Goal: Task Accomplishment & Management: Use online tool/utility

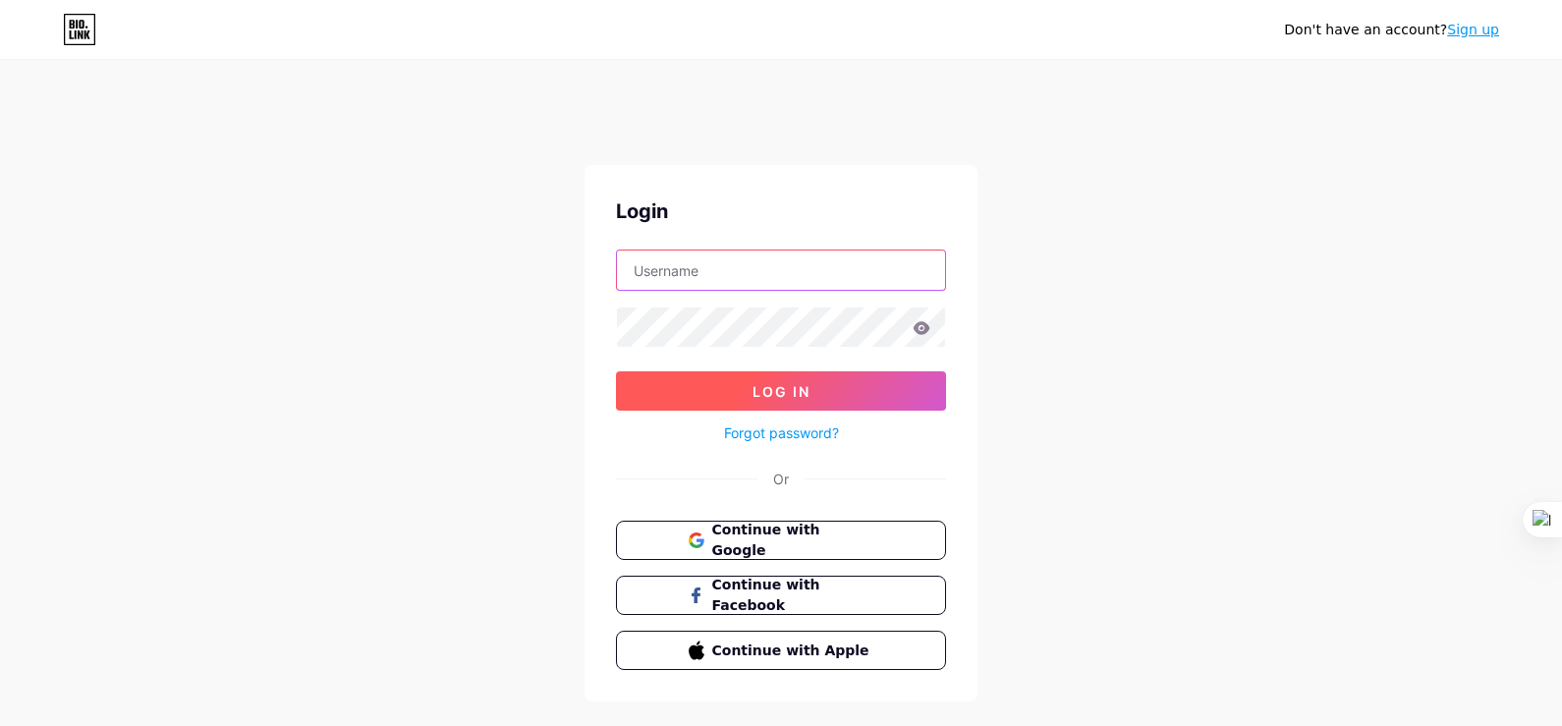
type input "[EMAIL_ADDRESS][DOMAIN_NAME]"
click at [797, 402] on button "Log In" at bounding box center [781, 390] width 330 height 39
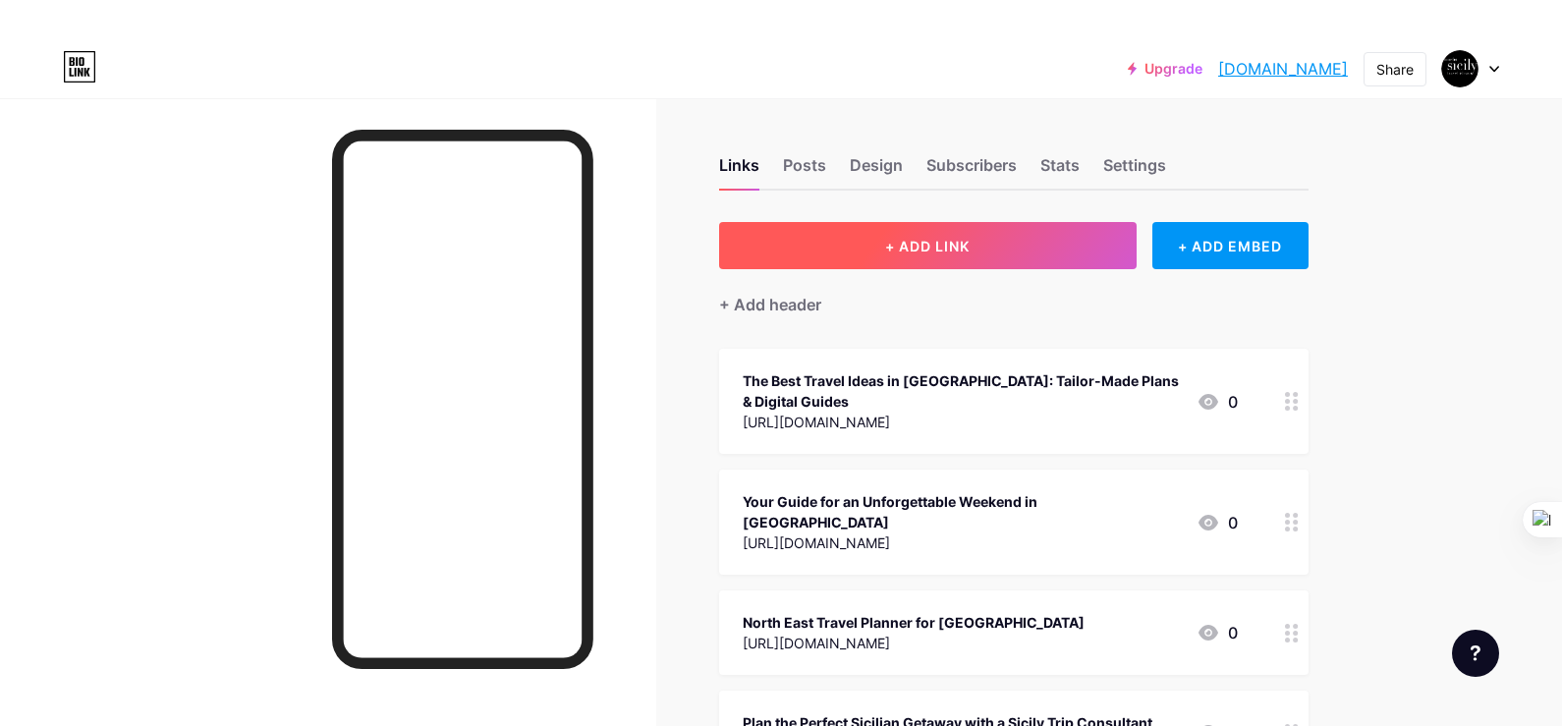
click at [922, 230] on button "+ ADD LINK" at bounding box center [927, 245] width 417 height 47
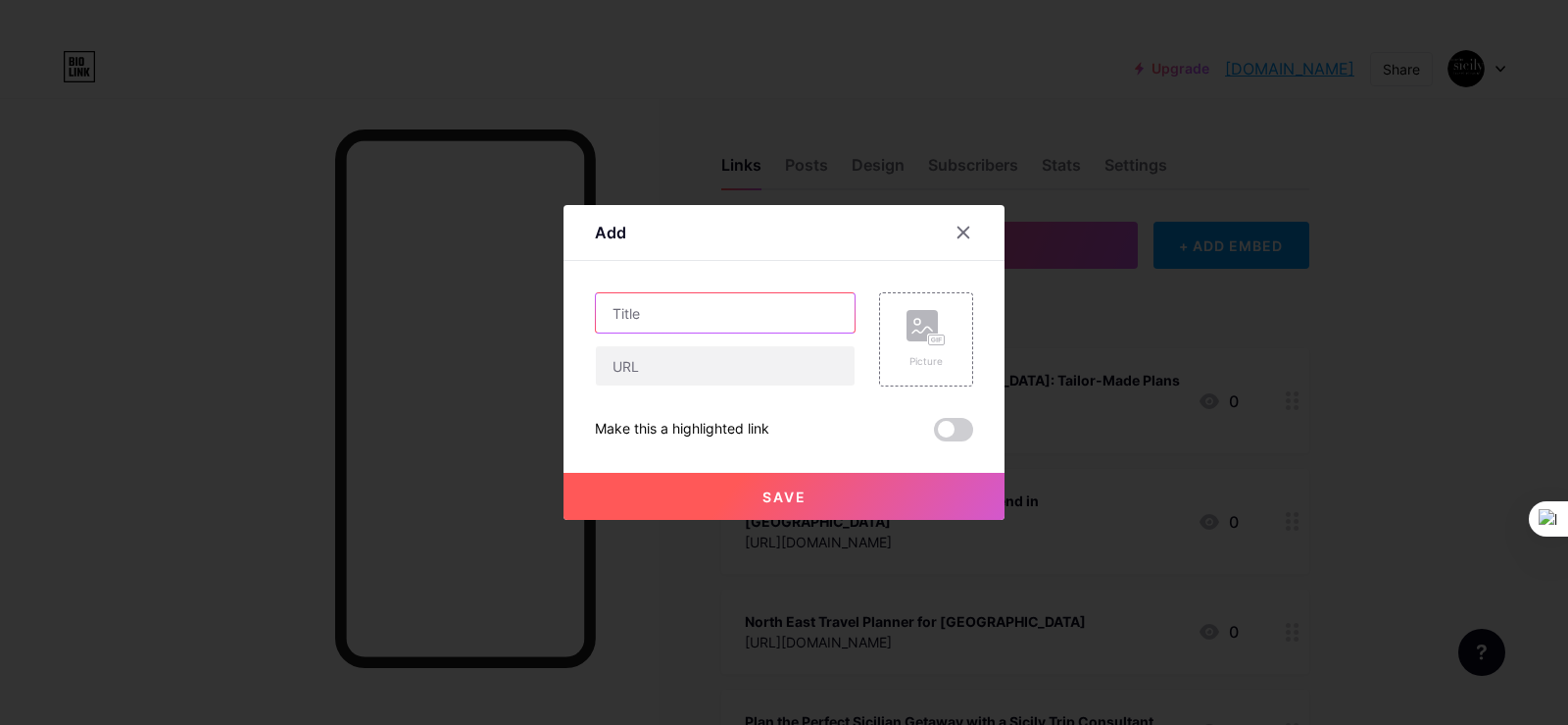
click at [733, 322] on input "text" at bounding box center [725, 313] width 259 height 39
paste input "[URL][DOMAIN_NAME]"
type input "[URL][DOMAIN_NAME]"
click at [649, 364] on input "text" at bounding box center [725, 365] width 259 height 39
paste input "[URL][DOMAIN_NAME]"
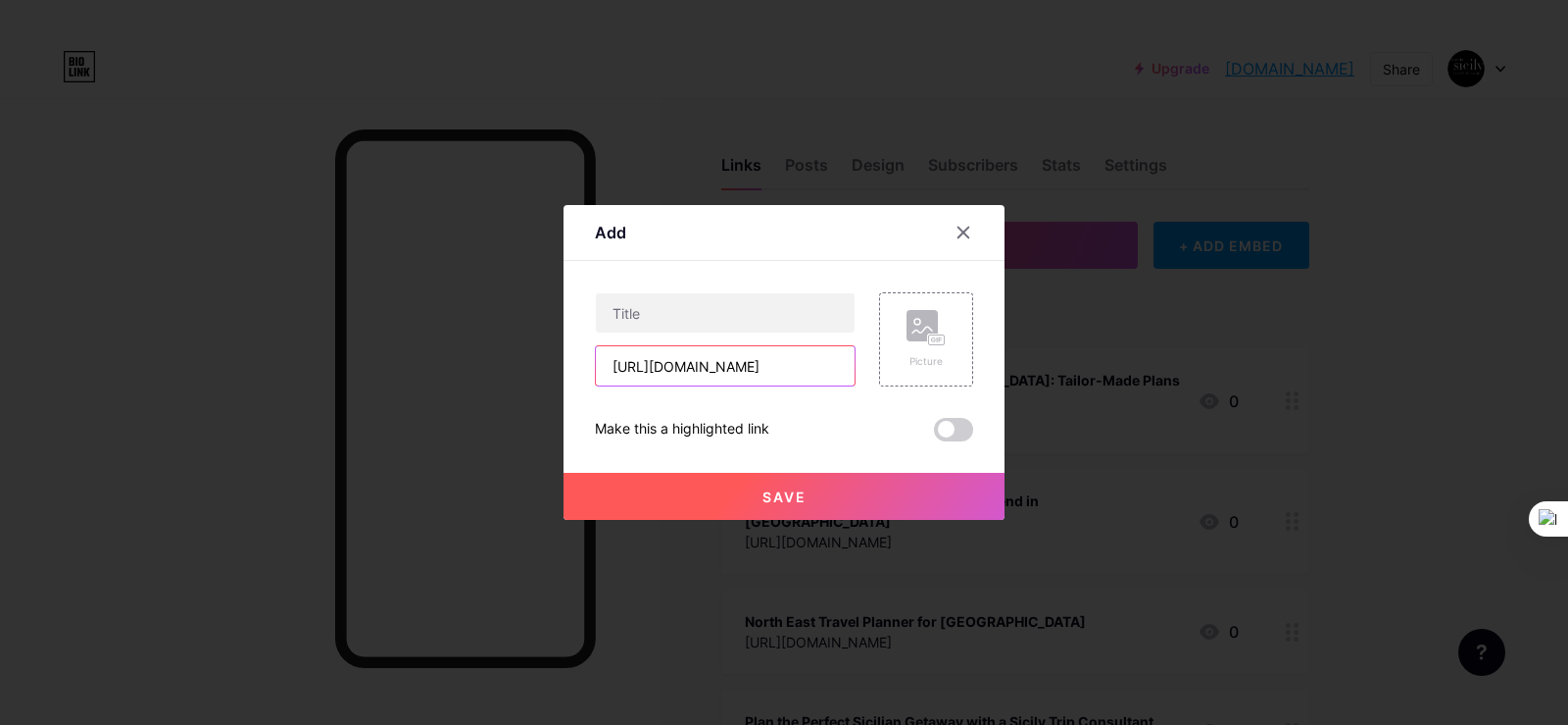
scroll to position [0, 889]
type input "[URL][DOMAIN_NAME]"
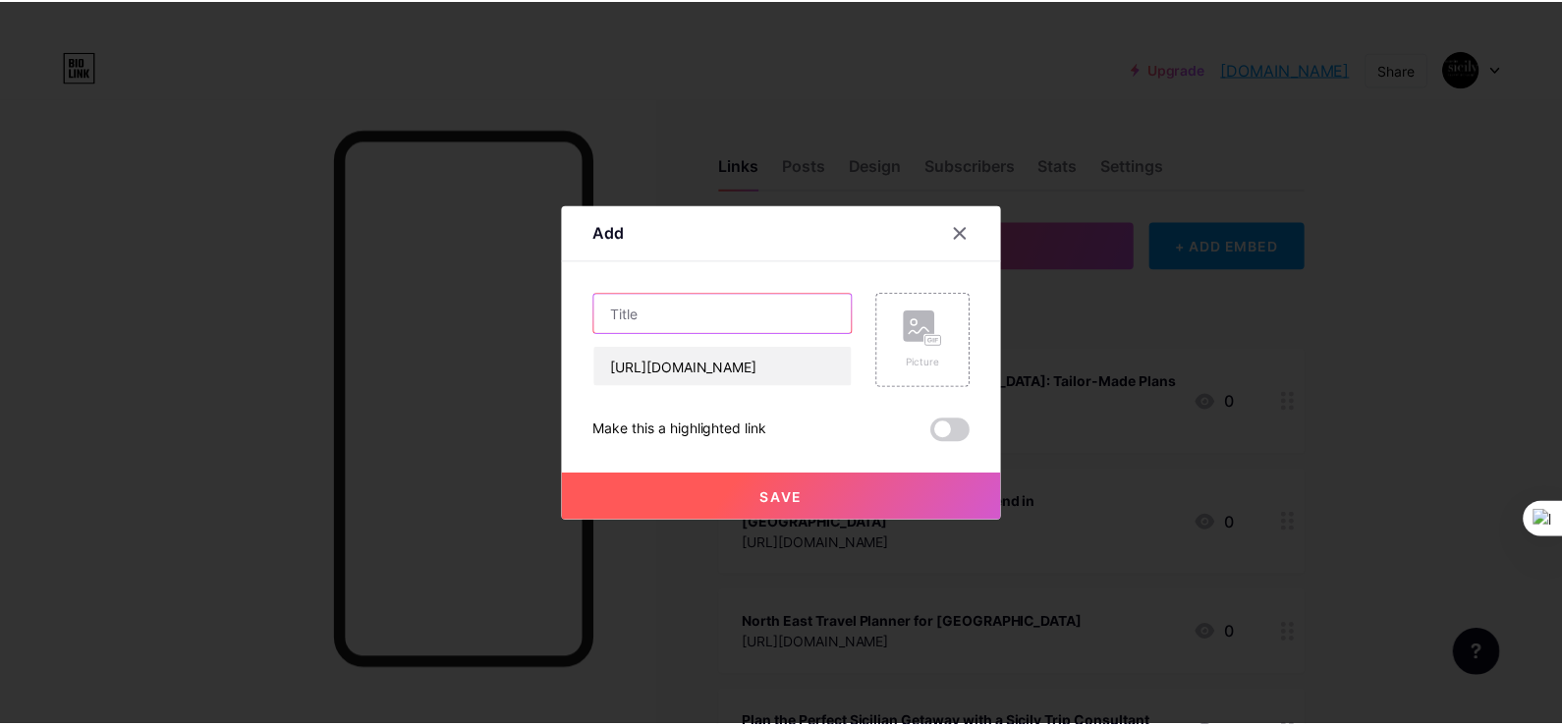
scroll to position [0, 0]
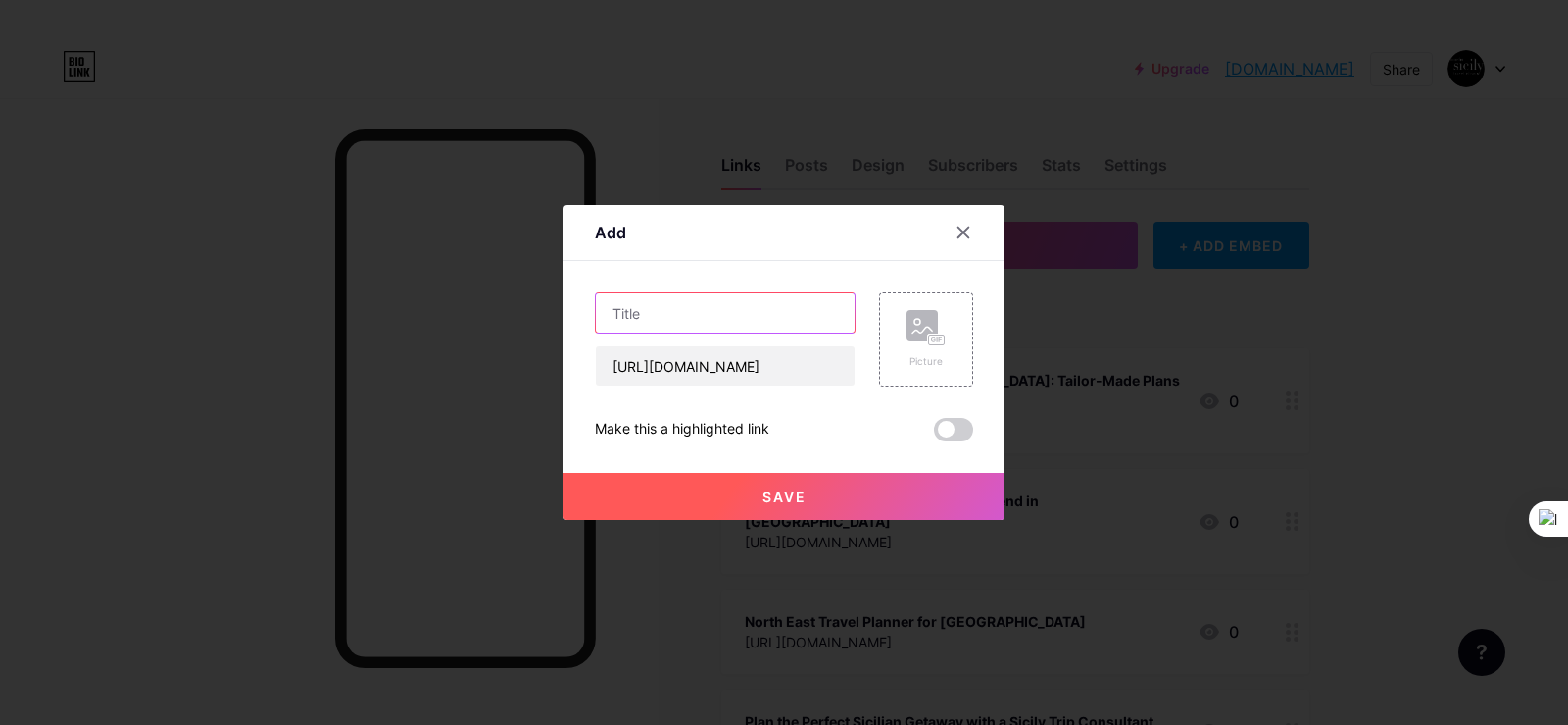
click at [656, 318] on input "text" at bounding box center [725, 313] width 259 height 39
paste input "Unlock the secrets of [GEOGRAPHIC_DATA]"
type input "Unlock the secrets of [GEOGRAPHIC_DATA]"
click at [920, 341] on rect at bounding box center [921, 325] width 31 height 31
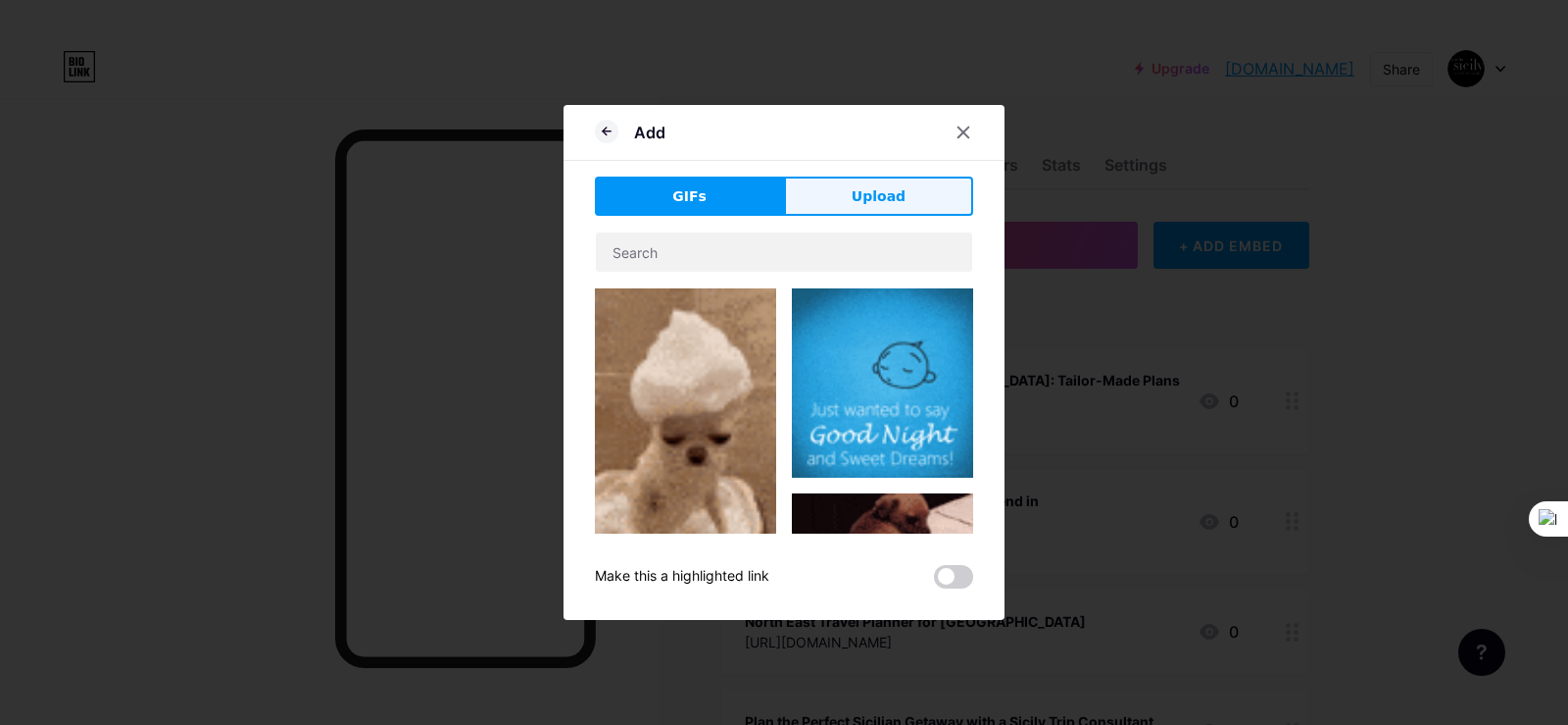
click at [865, 191] on span "Upload" at bounding box center [878, 197] width 54 height 21
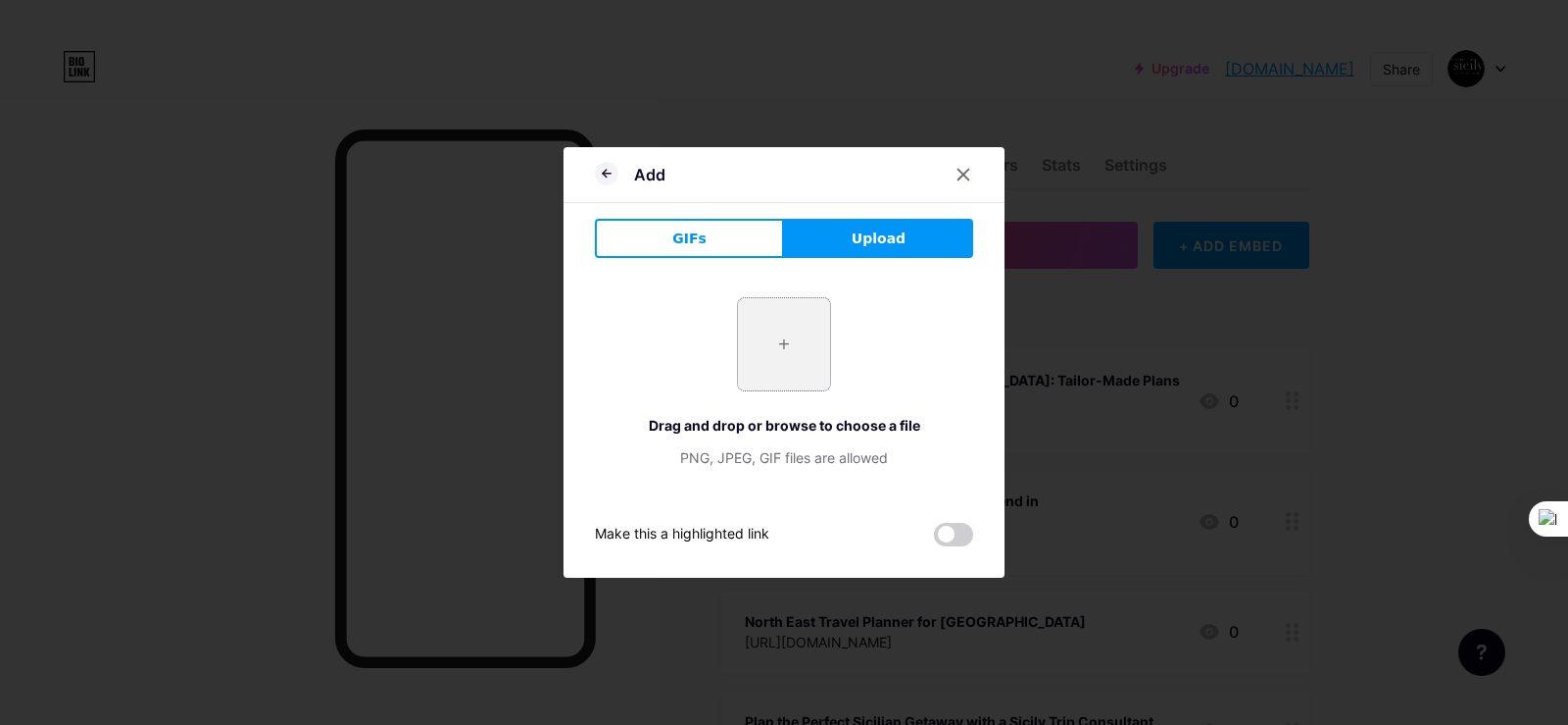
click at [792, 353] on input "file" at bounding box center [784, 345] width 92 height 92
type input "C:\fakepath\Customized Travel Plan for [GEOGRAPHIC_DATA] – Time for [GEOGRAPHIC…"
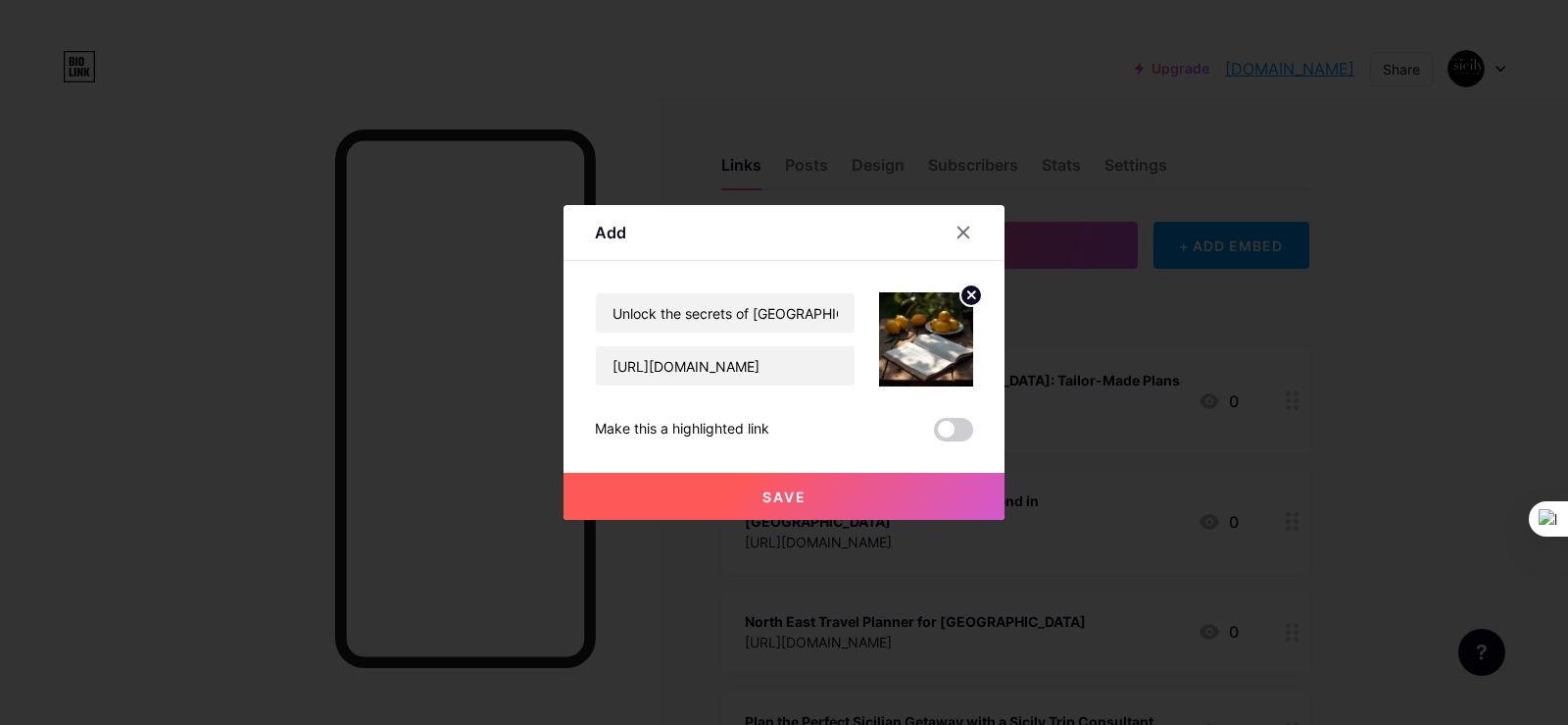
click at [842, 477] on button "Save" at bounding box center [784, 495] width 441 height 47
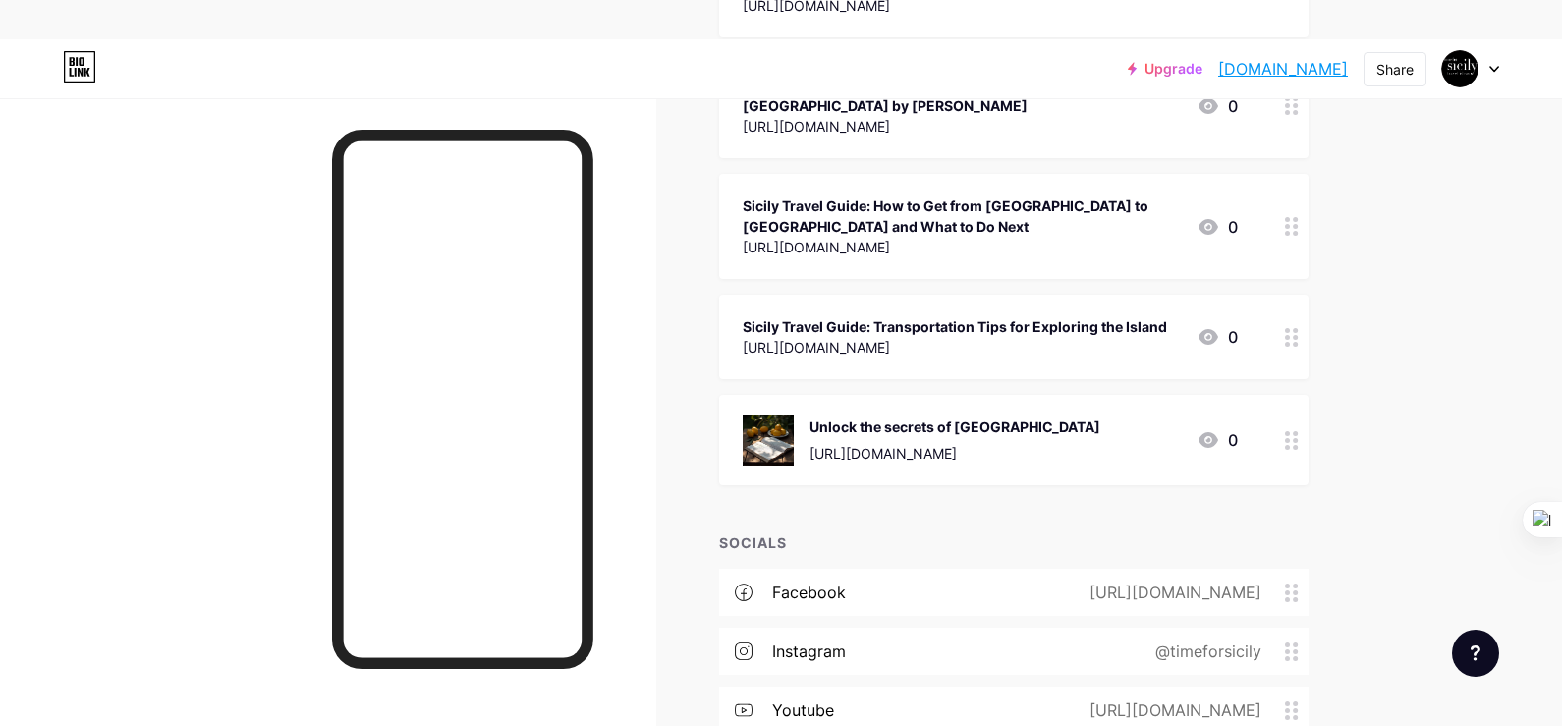
scroll to position [982, 0]
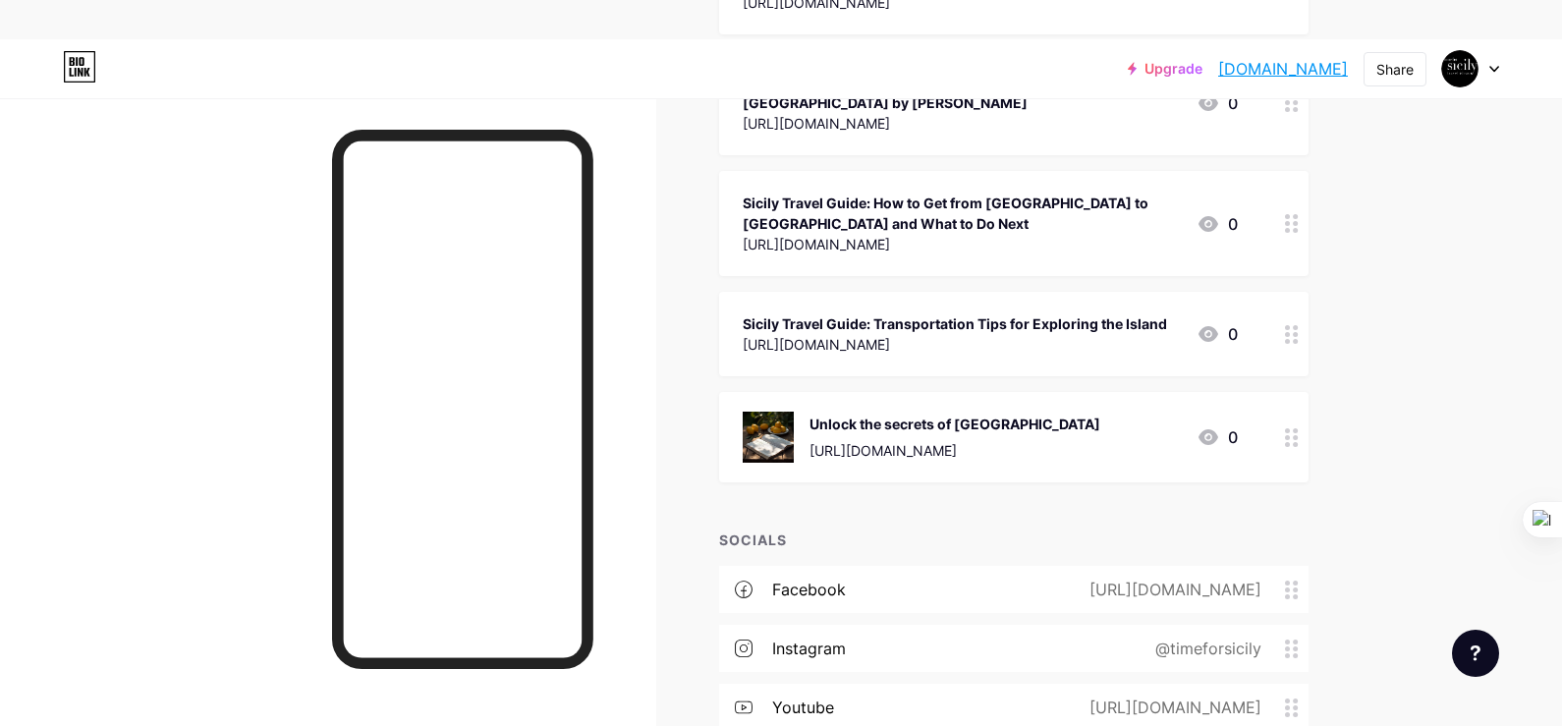
click at [1486, 69] on div at bounding box center [1470, 68] width 57 height 35
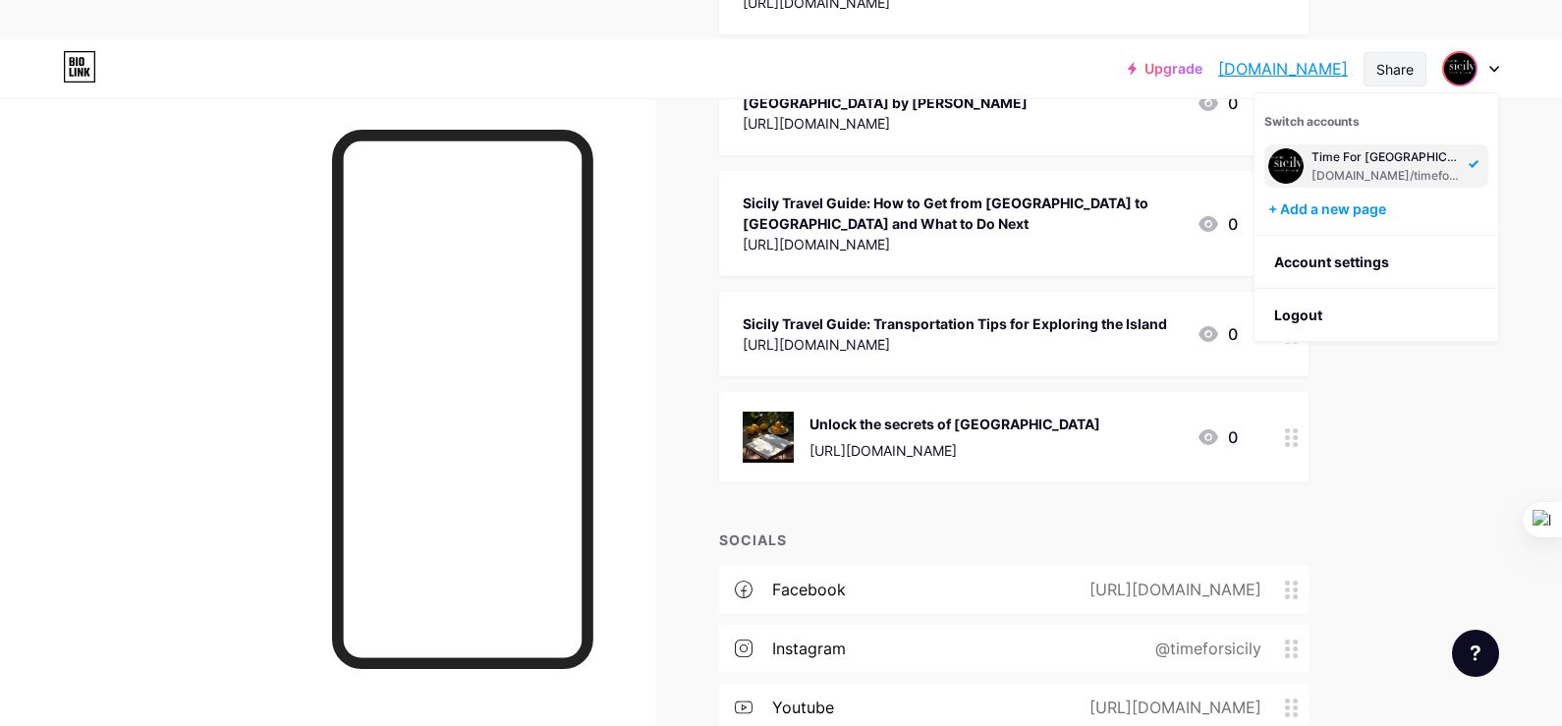
click at [1373, 61] on div "Share" at bounding box center [1394, 69] width 63 height 34
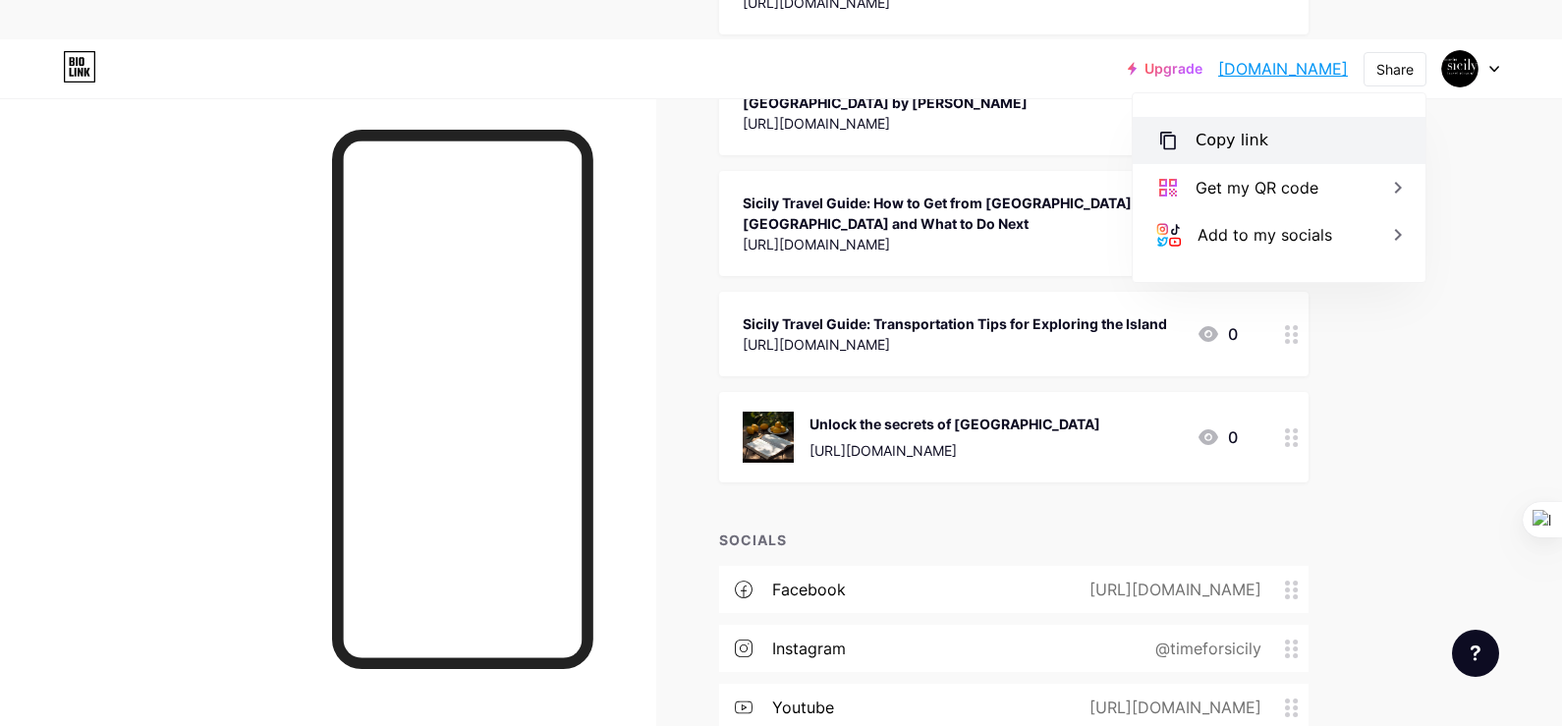
click at [1242, 131] on div "Copy link" at bounding box center [1231, 141] width 73 height 24
